Goal: Find contact information: Find contact information

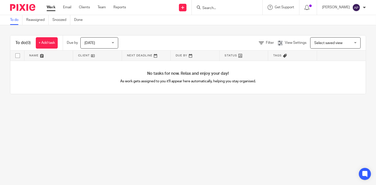
drag, startPoint x: 255, startPoint y: 121, endPoint x: 257, endPoint y: 112, distance: 8.6
click at [256, 118] on main "To do Reassigned Snoozed Done To do (0) + Add task Due by [DATE] [DATE] [DATE] …" at bounding box center [188, 92] width 376 height 185
click at [209, 9] on input "Search" at bounding box center [224, 8] width 45 height 5
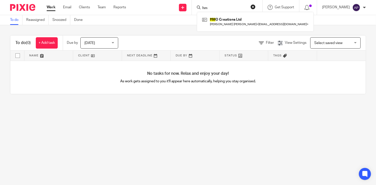
type input "hm"
drag, startPoint x: 258, startPoint y: 6, endPoint x: 225, endPoint y: 5, distance: 33.0
click at [256, 6] on button "reset" at bounding box center [253, 6] width 5 height 5
click at [223, 5] on form at bounding box center [228, 7] width 58 height 6
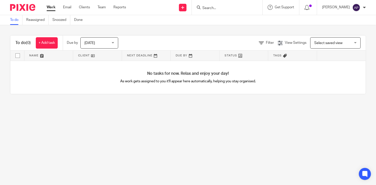
click at [220, 7] on input "Search" at bounding box center [224, 8] width 45 height 5
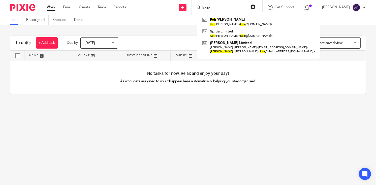
type input "keira"
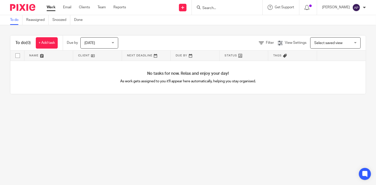
click at [223, 8] on input "Search" at bounding box center [224, 8] width 45 height 5
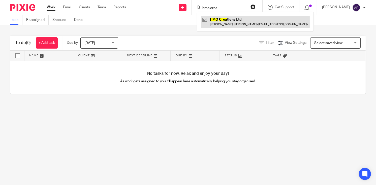
type input "hmo crea"
click at [240, 23] on link at bounding box center [255, 22] width 109 height 12
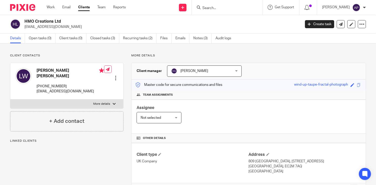
drag, startPoint x: 24, startPoint y: 21, endPoint x: 66, endPoint y: 21, distance: 41.3
click at [66, 21] on h2 "HMO Creations Ltd" at bounding box center [133, 21] width 218 height 5
drag, startPoint x: 24, startPoint y: 26, endPoint x: 64, endPoint y: 27, distance: 39.8
click at [64, 27] on div "HMO Creations Ltd rsgps@hotmail.co.uk" at bounding box center [153, 24] width 287 height 11
drag, startPoint x: 37, startPoint y: 69, endPoint x: 62, endPoint y: 72, distance: 25.6
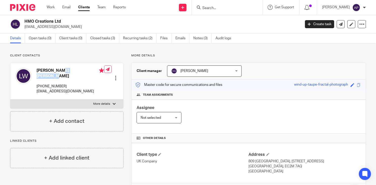
click at [62, 72] on h4 "Lee Anthony Waite" at bounding box center [71, 73] width 68 height 11
copy h4 "Lee Anthony"
click at [210, 7] on input "Search" at bounding box center [224, 8] width 45 height 5
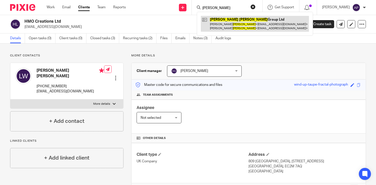
type input "MILLAR MORRIS"
click at [259, 29] on link at bounding box center [255, 24] width 108 height 16
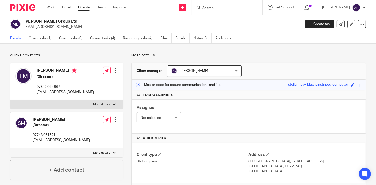
click at [73, 20] on h2 "Millar Morris Group Ltd" at bounding box center [133, 21] width 218 height 5
click at [225, 8] on input "Search" at bounding box center [224, 8] width 45 height 5
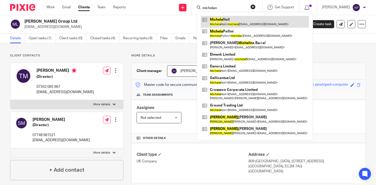
type input "michelan"
click at [238, 21] on link at bounding box center [255, 22] width 108 height 12
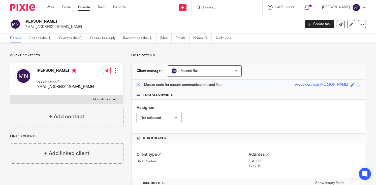
drag, startPoint x: 25, startPoint y: 20, endPoint x: 58, endPoint y: 23, distance: 32.9
click at [58, 23] on h2 "[PERSON_NAME]" at bounding box center [133, 21] width 218 height 5
copy h2 "[PERSON_NAME]"
click at [224, 7] on input "Search" at bounding box center [224, 8] width 45 height 5
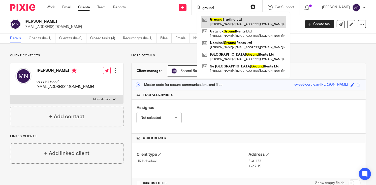
type input "ground"
click at [234, 21] on link at bounding box center [243, 22] width 85 height 12
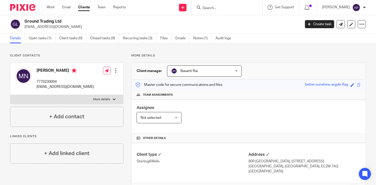
drag, startPoint x: 24, startPoint y: 21, endPoint x: 63, endPoint y: 21, distance: 39.1
click at [63, 21] on div "Ground Trading Ltd [EMAIL_ADDRESS][DOMAIN_NAME]" at bounding box center [153, 24] width 287 height 11
copy h2 "Ground Trading Ltd"
drag, startPoint x: 28, startPoint y: 26, endPoint x: 72, endPoint y: 28, distance: 43.4
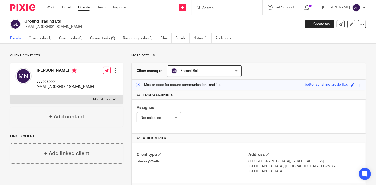
click at [72, 28] on div "Ground Trading Ltd info@groundtrading.co.uk" at bounding box center [153, 24] width 287 height 11
copy p "[EMAIL_ADDRESS][DOMAIN_NAME]"
click at [45, 70] on h4 "[PERSON_NAME]" at bounding box center [65, 71] width 57 height 6
copy h4 "Michela"
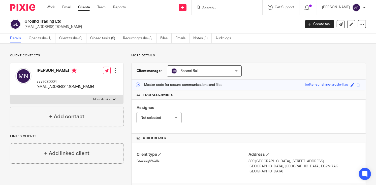
click at [216, 6] on input "Search" at bounding box center [224, 8] width 45 height 5
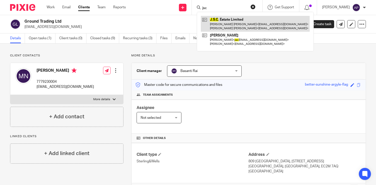
type input "jsc"
click at [247, 18] on link at bounding box center [255, 24] width 109 height 16
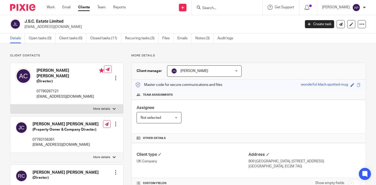
click at [65, 20] on h2 "J.S.C. Estate Limited" at bounding box center [133, 21] width 218 height 5
drag, startPoint x: 24, startPoint y: 27, endPoint x: 76, endPoint y: 27, distance: 52.4
click at [76, 27] on div "J.S.C. Estate Limited amarclaire@btinternet.com" at bounding box center [153, 24] width 287 height 11
click at [44, 69] on h4 "Amardeep Jason Singh Claire" at bounding box center [71, 73] width 68 height 11
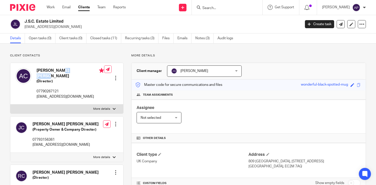
copy h4 "Amardeep"
click at [224, 9] on input "Search" at bounding box center [224, 8] width 45 height 5
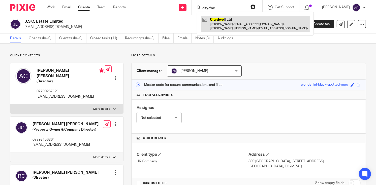
type input "citydwe"
click at [234, 19] on link at bounding box center [255, 24] width 109 height 16
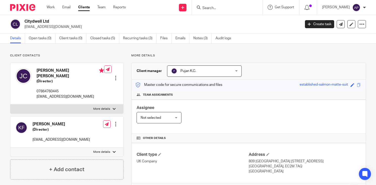
click at [50, 21] on h2 "Citydwell Ltd" at bounding box center [133, 21] width 218 height 5
drag, startPoint x: 24, startPoint y: 27, endPoint x: 70, endPoint y: 26, distance: 46.4
click at [70, 26] on div "Citydwell Ltd [EMAIL_ADDRESS][DOMAIN_NAME]" at bounding box center [153, 24] width 287 height 11
copy p "[EMAIL_ADDRESS][DOMAIN_NAME]"
drag, startPoint x: 25, startPoint y: 20, endPoint x: 60, endPoint y: 19, distance: 34.5
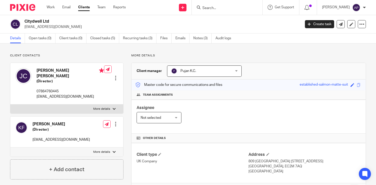
click at [60, 19] on h2 "Citydwell Ltd" at bounding box center [133, 21] width 218 height 5
copy h2 "Citydwell Ltd"
click at [46, 72] on h4 "James Alistair Clark" at bounding box center [71, 73] width 68 height 11
copy h4 "James"
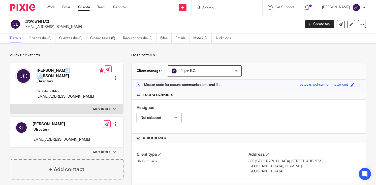
drag, startPoint x: 37, startPoint y: 21, endPoint x: 59, endPoint y: 20, distance: 22.2
click at [59, 20] on h2 "Citydwell Ltd" at bounding box center [133, 21] width 218 height 5
copy h2 "Citydwell Ltd"
drag, startPoint x: 24, startPoint y: 27, endPoint x: 76, endPoint y: 27, distance: 52.2
click at [76, 27] on div "Citydwell Ltd james_clark1@hotmail.com" at bounding box center [153, 24] width 287 height 11
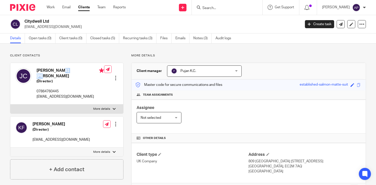
copy p "james_clark1@hotmail.com"
click at [43, 70] on h4 "James Alistair Clark" at bounding box center [71, 73] width 68 height 11
copy h4 "James"
click at [46, 68] on div "James Alistair Clark (Director) 07864760445 james_clark1@hotmail.com" at bounding box center [59, 84] width 89 height 36
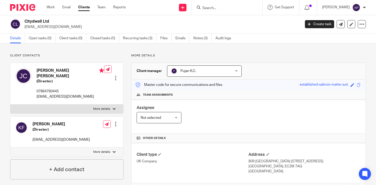
drag, startPoint x: 46, startPoint y: 70, endPoint x: 54, endPoint y: 49, distance: 21.7
click at [54, 49] on div "Client contacts James Alistair Clark (Director) 07864760445 james_clark1@hotmai…" at bounding box center [188, 173] width 376 height 259
click at [42, 70] on h4 "James Alistair Clark" at bounding box center [71, 73] width 68 height 11
copy h4 "James"
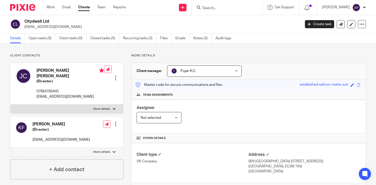
click at [208, 8] on input "Search" at bounding box center [224, 8] width 45 height 5
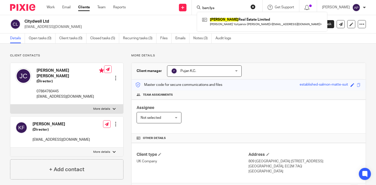
type input "barclya"
click at [256, 7] on button "reset" at bounding box center [253, 6] width 5 height 5
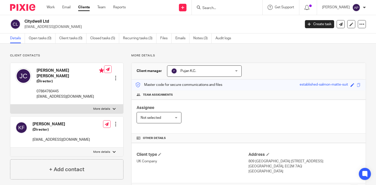
click at [218, 6] on input "Search" at bounding box center [224, 8] width 45 height 5
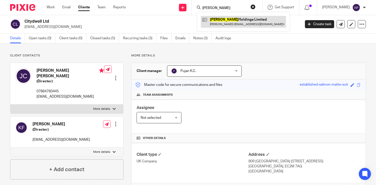
type input "gargan"
click at [227, 23] on link at bounding box center [243, 22] width 85 height 12
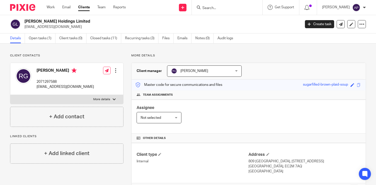
drag, startPoint x: 25, startPoint y: 22, endPoint x: 76, endPoint y: 21, distance: 51.2
click at [76, 21] on h2 "[PERSON_NAME] Holdings Limited" at bounding box center [133, 21] width 218 height 5
copy h2 "[PERSON_NAME] Holdings Limited"
drag, startPoint x: 23, startPoint y: 26, endPoint x: 30, endPoint y: 27, distance: 7.8
click at [30, 27] on div "[PERSON_NAME] Holdings Limited [EMAIL_ADDRESS][DOMAIN_NAME]" at bounding box center [153, 24] width 287 height 11
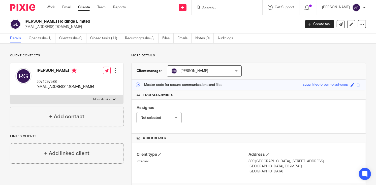
drag, startPoint x: 30, startPoint y: 27, endPoint x: 87, endPoint y: 24, distance: 57.0
click at [87, 24] on h2 "[PERSON_NAME] Holdings Limited" at bounding box center [133, 21] width 218 height 5
click at [219, 7] on input "Search" at bounding box center [224, 8] width 45 height 5
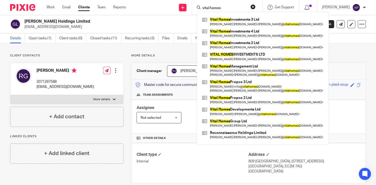
type input "vital homes"
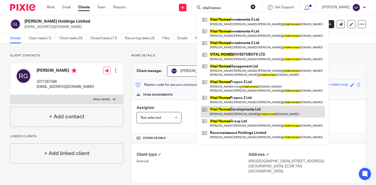
click at [249, 111] on link at bounding box center [263, 112] width 124 height 12
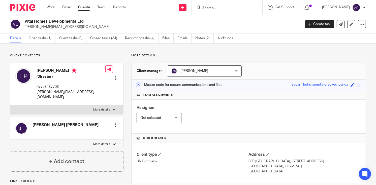
drag, startPoint x: 25, startPoint y: 21, endPoint x: 82, endPoint y: 20, distance: 57.5
click at [82, 20] on h2 "Vital Homes Developments Ltd" at bounding box center [133, 21] width 218 height 5
copy h2 "Vital Homes Developments Ltd"
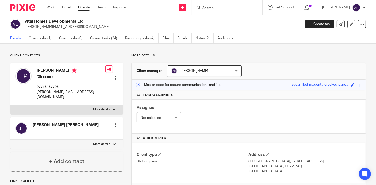
drag, startPoint x: 23, startPoint y: 26, endPoint x: 72, endPoint y: 27, distance: 48.4
click at [72, 27] on div "Vital Homes Developments Ltd james@vitalhomesgroup.com" at bounding box center [153, 24] width 287 height 11
copy p "james@vitalhomesgroup.com"
click at [43, 69] on h4 "Elena PASHEVKINA" at bounding box center [71, 71] width 69 height 6
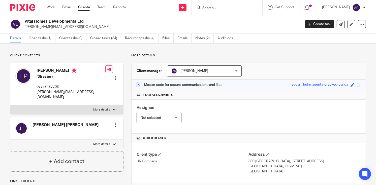
copy h4 "Elena"
click at [217, 9] on input "Search" at bounding box center [224, 8] width 45 height 5
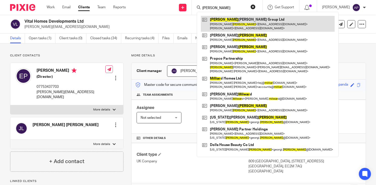
type input "millar"
click at [256, 18] on link at bounding box center [268, 24] width 134 height 16
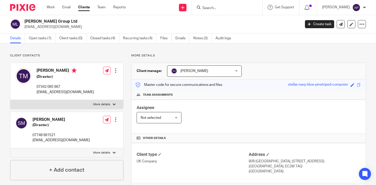
click at [77, 20] on h2 "[PERSON_NAME] Group Ltd" at bounding box center [133, 21] width 218 height 5
drag, startPoint x: 24, startPoint y: 26, endPoint x: 61, endPoint y: 26, distance: 37.3
click at [61, 26] on div "[PERSON_NAME] Group Ltd [EMAIL_ADDRESS][DOMAIN_NAME]" at bounding box center [153, 24] width 287 height 11
click at [47, 70] on h4 "[PERSON_NAME]" at bounding box center [65, 71] width 57 height 6
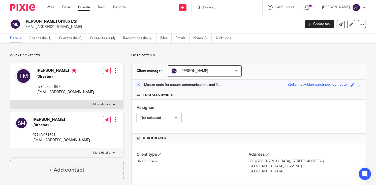
copy h4 "[PERSON_NAME]"
drag, startPoint x: 224, startPoint y: 10, endPoint x: 223, endPoint y: 2, distance: 7.6
click at [224, 10] on input "Search" at bounding box center [224, 8] width 45 height 5
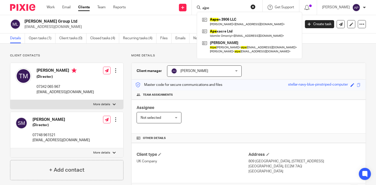
type input "ajpe"
click at [256, 8] on button "reset" at bounding box center [253, 6] width 5 height 5
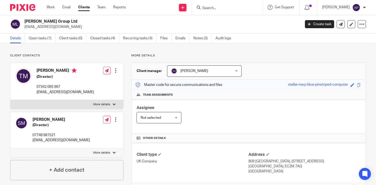
click at [219, 11] on div at bounding box center [227, 7] width 71 height 15
click at [217, 4] on form at bounding box center [229, 7] width 54 height 6
click at [214, 10] on input "Search" at bounding box center [224, 8] width 45 height 5
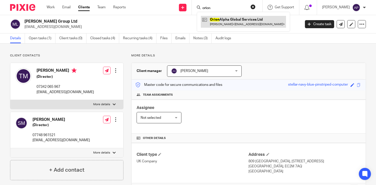
type input "orion"
click at [229, 24] on link at bounding box center [243, 22] width 85 height 12
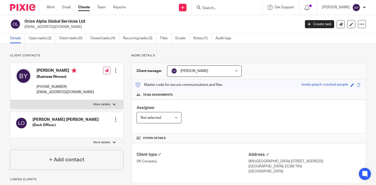
click at [85, 20] on div "Orion Alpha Global Services Ltd [EMAIL_ADDRESS][DOMAIN_NAME]" at bounding box center [153, 24] width 287 height 11
drag, startPoint x: 24, startPoint y: 27, endPoint x: 73, endPoint y: 26, distance: 48.9
click at [73, 26] on div "Orion Alpha Global Services Ltd [EMAIL_ADDRESS][DOMAIN_NAME]" at bounding box center [153, 24] width 287 height 11
copy p "[EMAIL_ADDRESS][DOMAIN_NAME]"
click at [42, 70] on h4 "Boon Shan Yeow" at bounding box center [65, 71] width 57 height 6
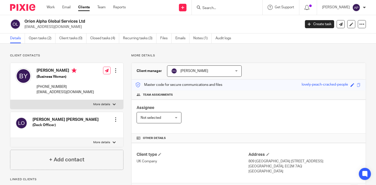
click at [42, 70] on h4 "Boon Shan Yeow" at bounding box center [65, 71] width 57 height 6
copy h4 "Boon"
click at [216, 8] on input "Search" at bounding box center [224, 8] width 45 height 5
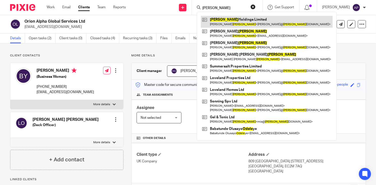
type input "odell"
click at [235, 22] on link at bounding box center [267, 22] width 132 height 12
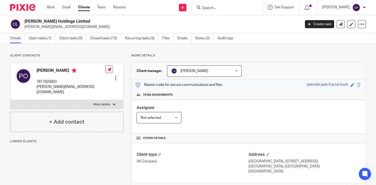
drag, startPoint x: 24, startPoint y: 21, endPoint x: 68, endPoint y: 20, distance: 43.1
click at [68, 20] on h2 "[PERSON_NAME] Holdings Limited" at bounding box center [133, 21] width 218 height 5
copy h2 "[PERSON_NAME] Holdings Limited"
drag, startPoint x: 24, startPoint y: 25, endPoint x: 69, endPoint y: 28, distance: 44.7
click at [69, 28] on p "[PERSON_NAME][EMAIL_ADDRESS][DOMAIN_NAME]" at bounding box center [160, 26] width 273 height 5
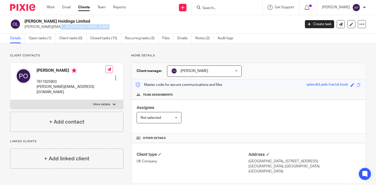
copy p "[PERSON_NAME][EMAIL_ADDRESS][DOMAIN_NAME]"
click at [40, 70] on h4 "[PERSON_NAME]" at bounding box center [71, 71] width 69 height 6
copy h4 "[PERSON_NAME]"
click at [212, 8] on input "Search" at bounding box center [224, 8] width 45 height 5
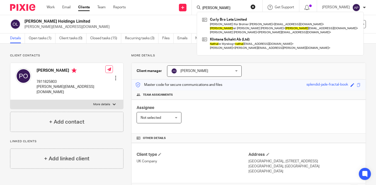
type input "nathan"
click at [256, 6] on button "reset" at bounding box center [253, 6] width 5 height 5
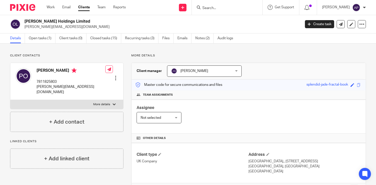
click at [214, 7] on input "Search" at bounding box center [224, 8] width 45 height 5
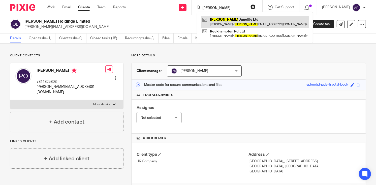
type input "HALSTEAD"
click at [248, 23] on link at bounding box center [255, 22] width 108 height 12
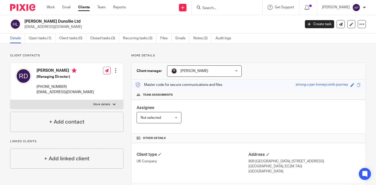
drag, startPoint x: 25, startPoint y: 22, endPoint x: 67, endPoint y: 24, distance: 42.4
click at [67, 24] on h2 "[PERSON_NAME] Dunollie Ltd" at bounding box center [133, 21] width 218 height 5
copy h2 "[PERSON_NAME] Dunollie Ltd"
drag, startPoint x: 24, startPoint y: 26, endPoint x: 75, endPoint y: 26, distance: 50.4
click at [75, 26] on p "[EMAIL_ADDRESS][DOMAIN_NAME]" at bounding box center [160, 26] width 273 height 5
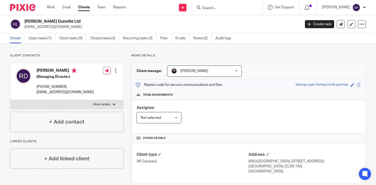
copy p "[EMAIL_ADDRESS][DOMAIN_NAME]"
click at [43, 71] on h4 "[PERSON_NAME]" at bounding box center [65, 71] width 57 height 6
copy h4 "[PERSON_NAME]"
click at [211, 8] on input "Search" at bounding box center [224, 8] width 45 height 5
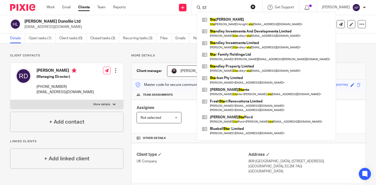
type input "S"
